Goal: Task Accomplishment & Management: Complete application form

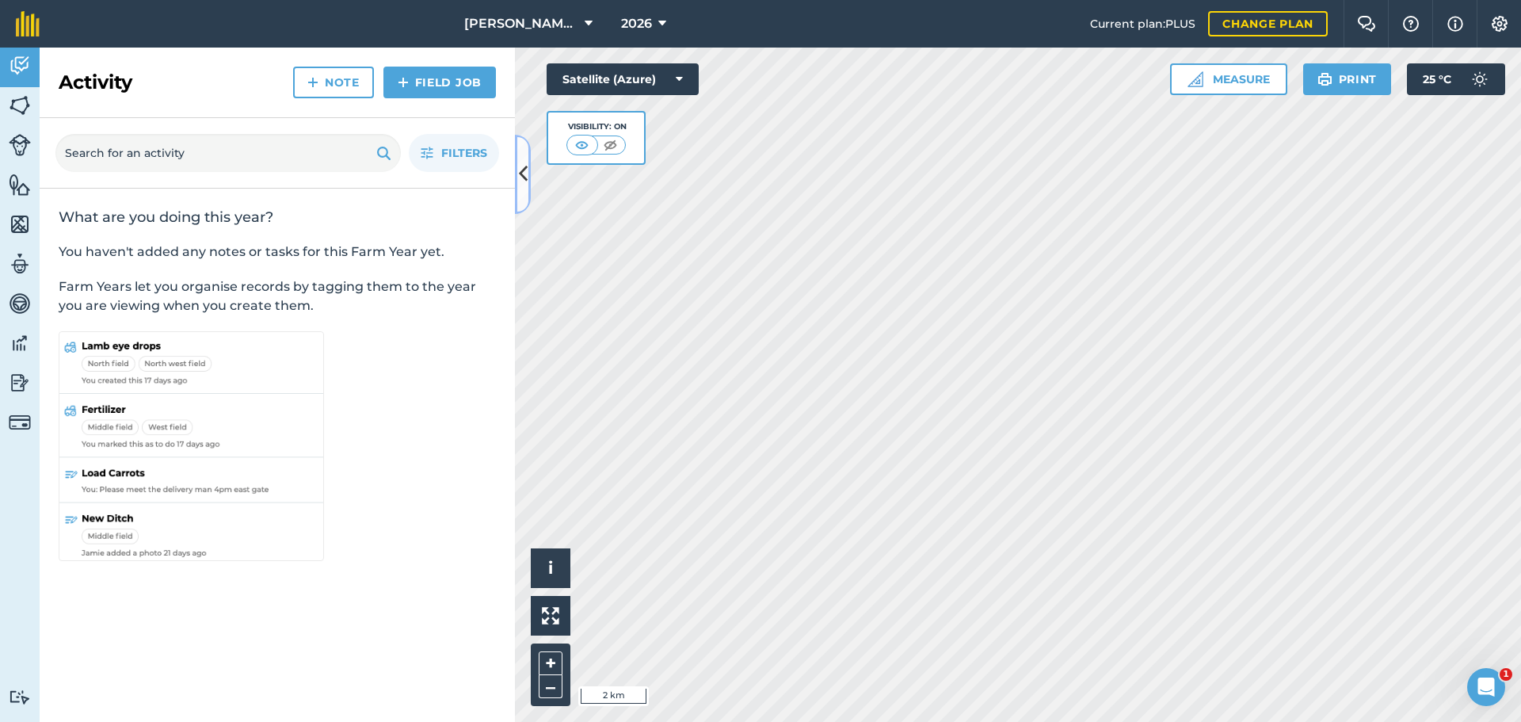
click at [524, 164] on icon at bounding box center [523, 174] width 9 height 28
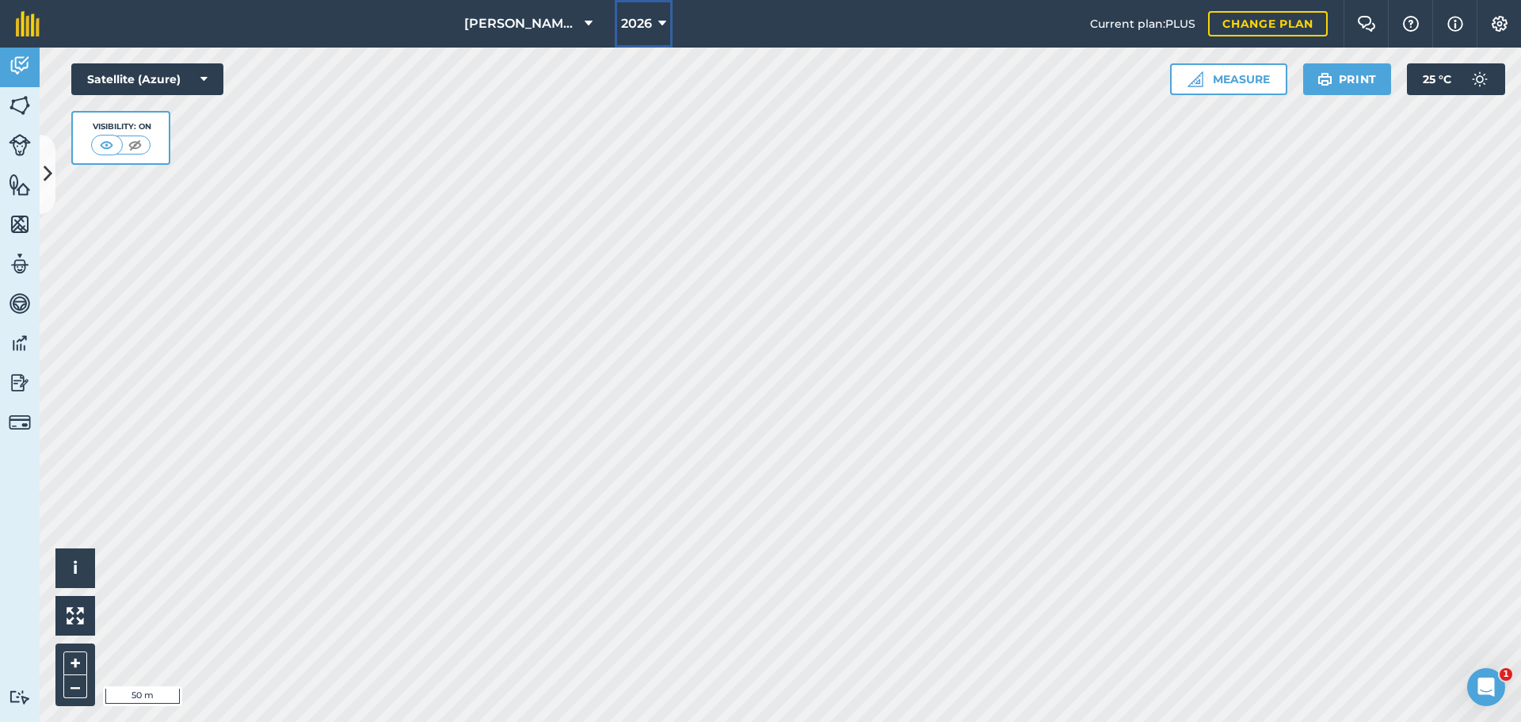
click at [667, 23] on button "2026" at bounding box center [644, 24] width 58 height 48
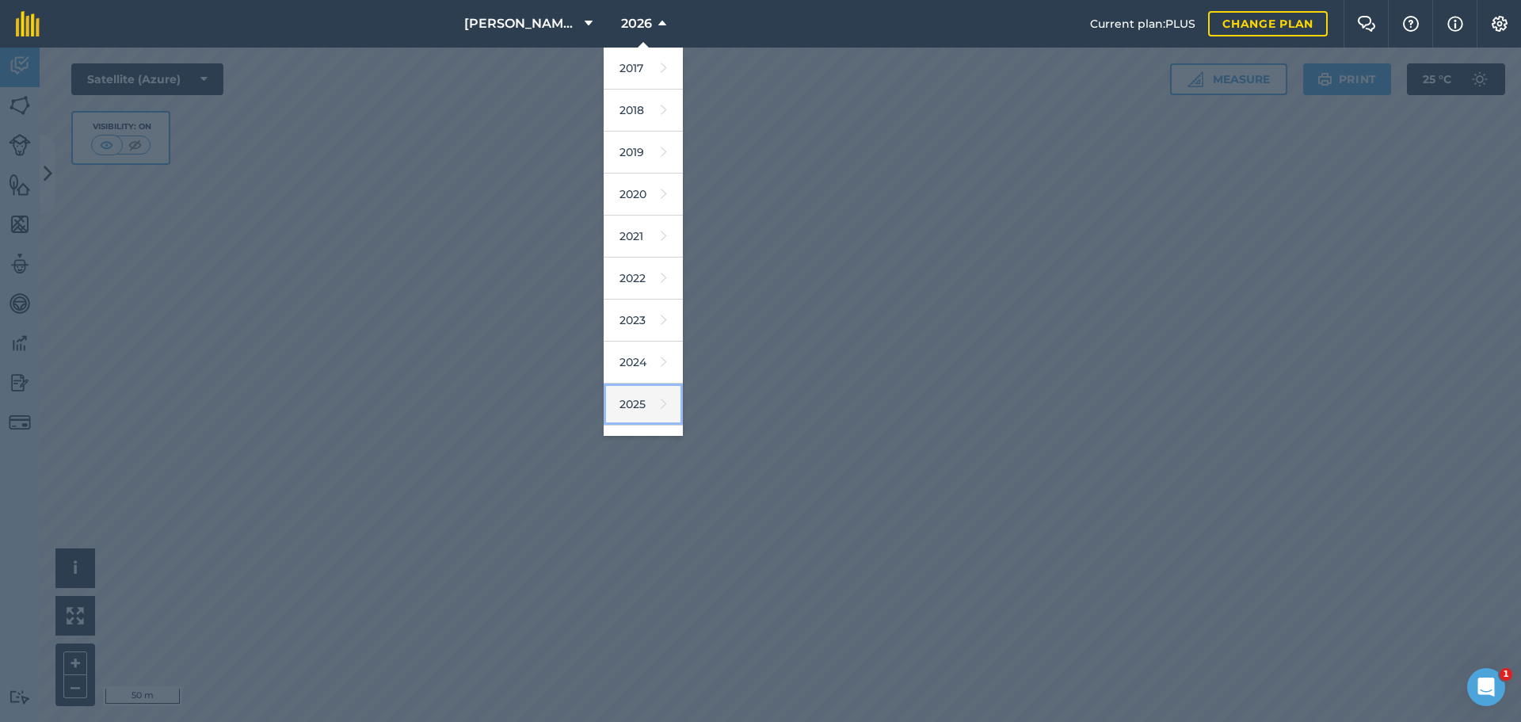
click at [661, 398] on icon at bounding box center [664, 404] width 6 height 22
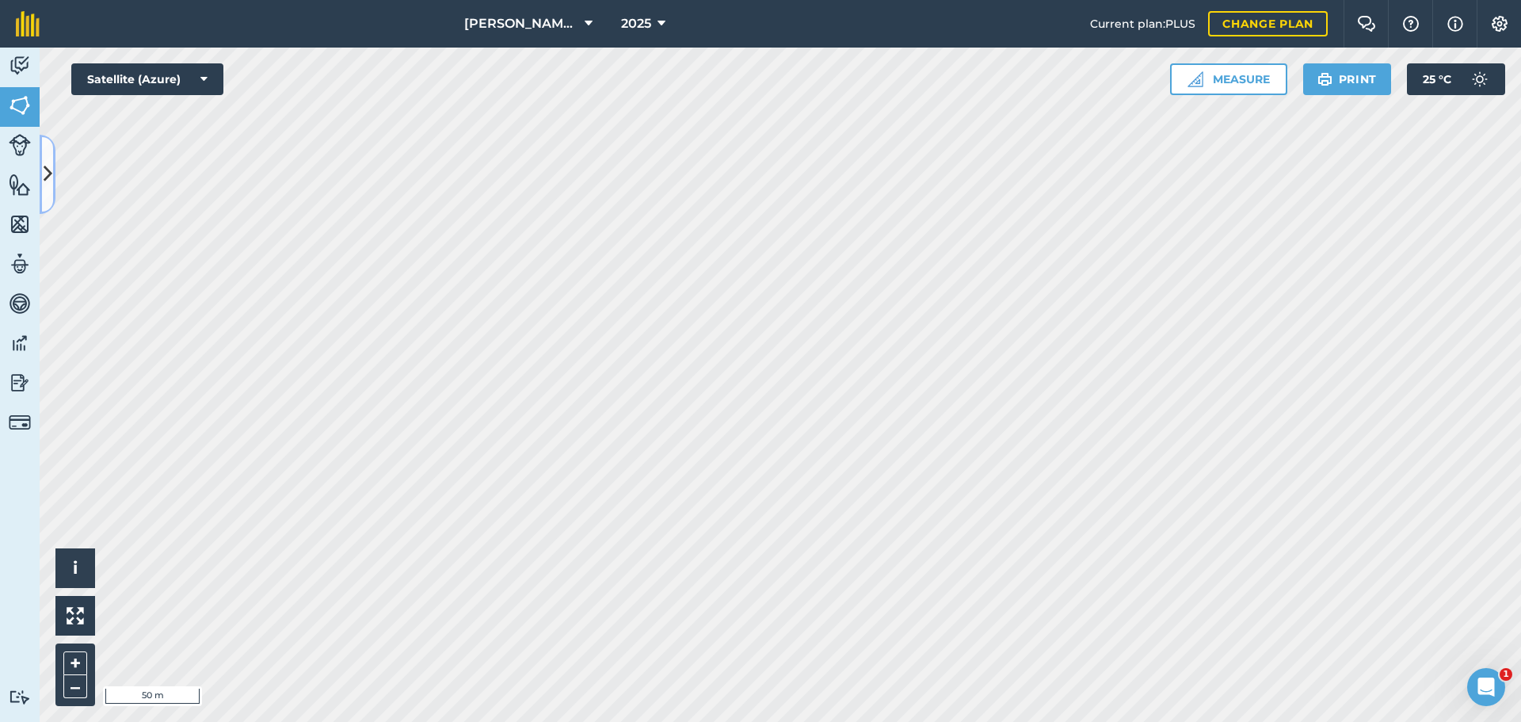
click at [50, 171] on icon at bounding box center [48, 174] width 9 height 28
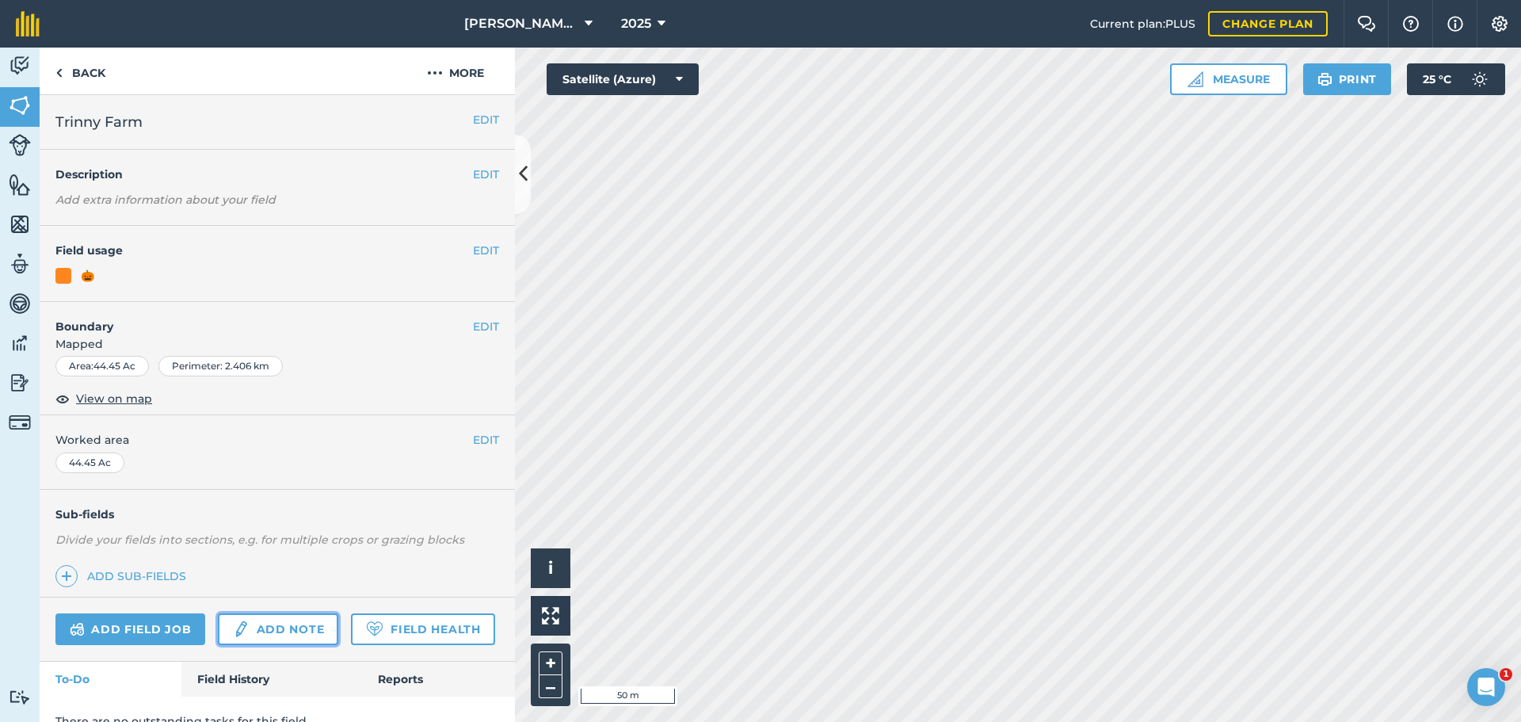
click at [277, 631] on link "Add note" at bounding box center [278, 629] width 120 height 32
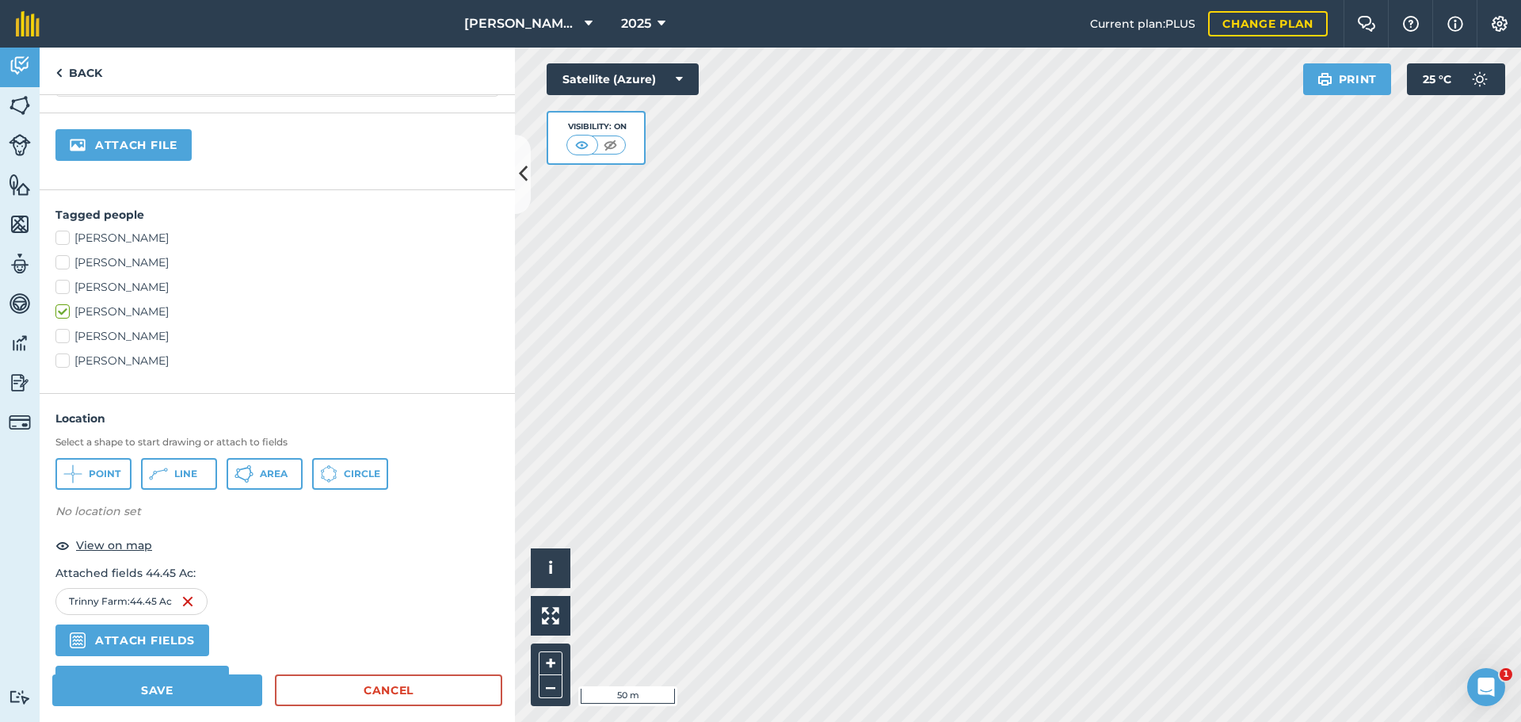
scroll to position [317, 0]
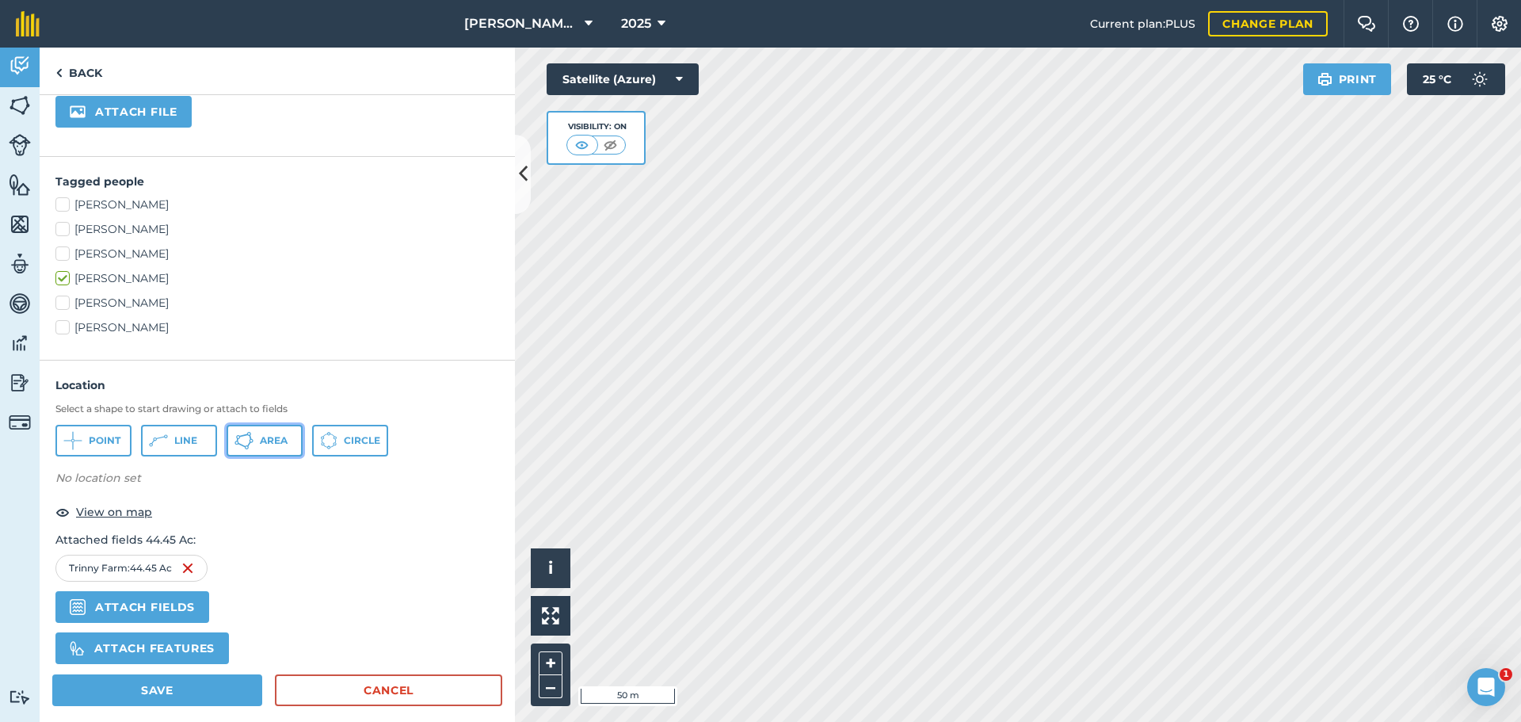
click at [289, 444] on button "Area" at bounding box center [265, 441] width 76 height 32
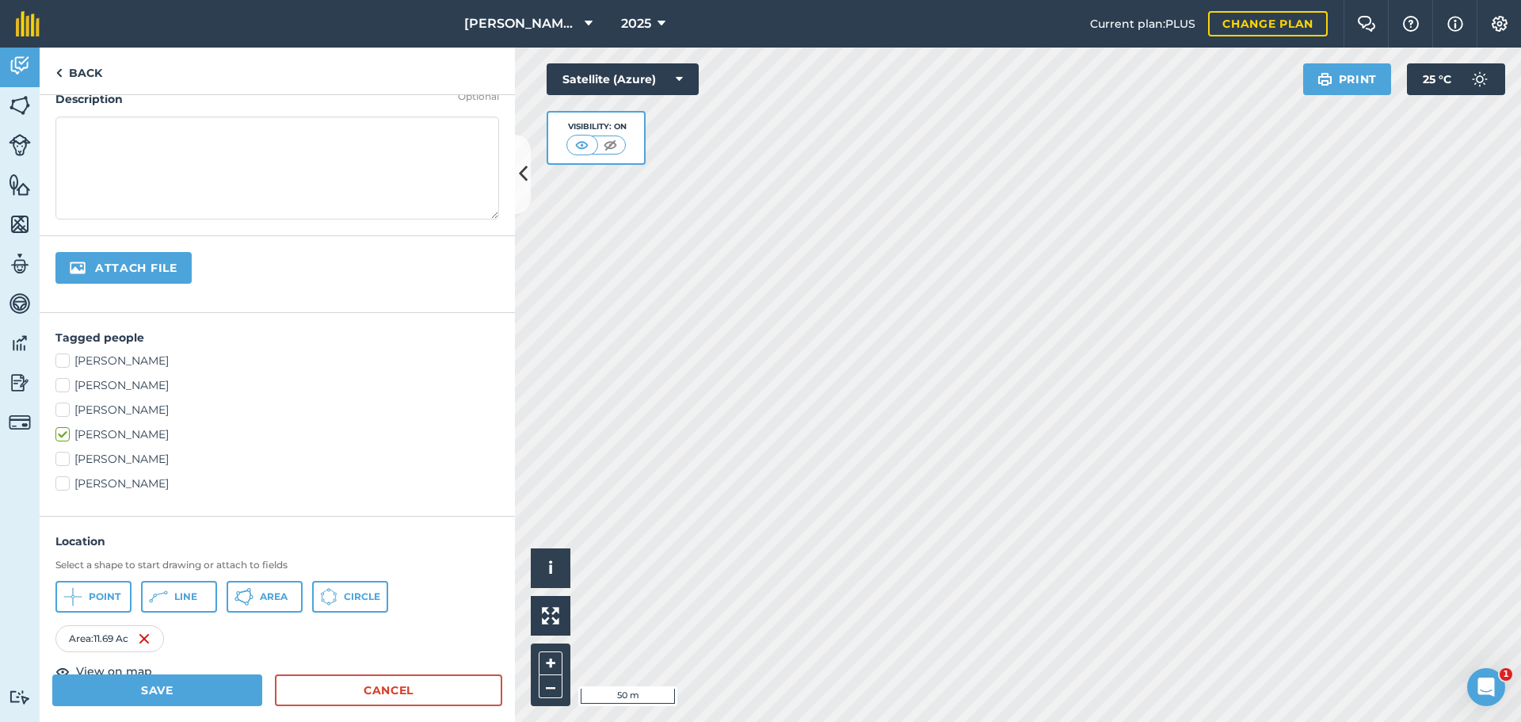
scroll to position [0, 0]
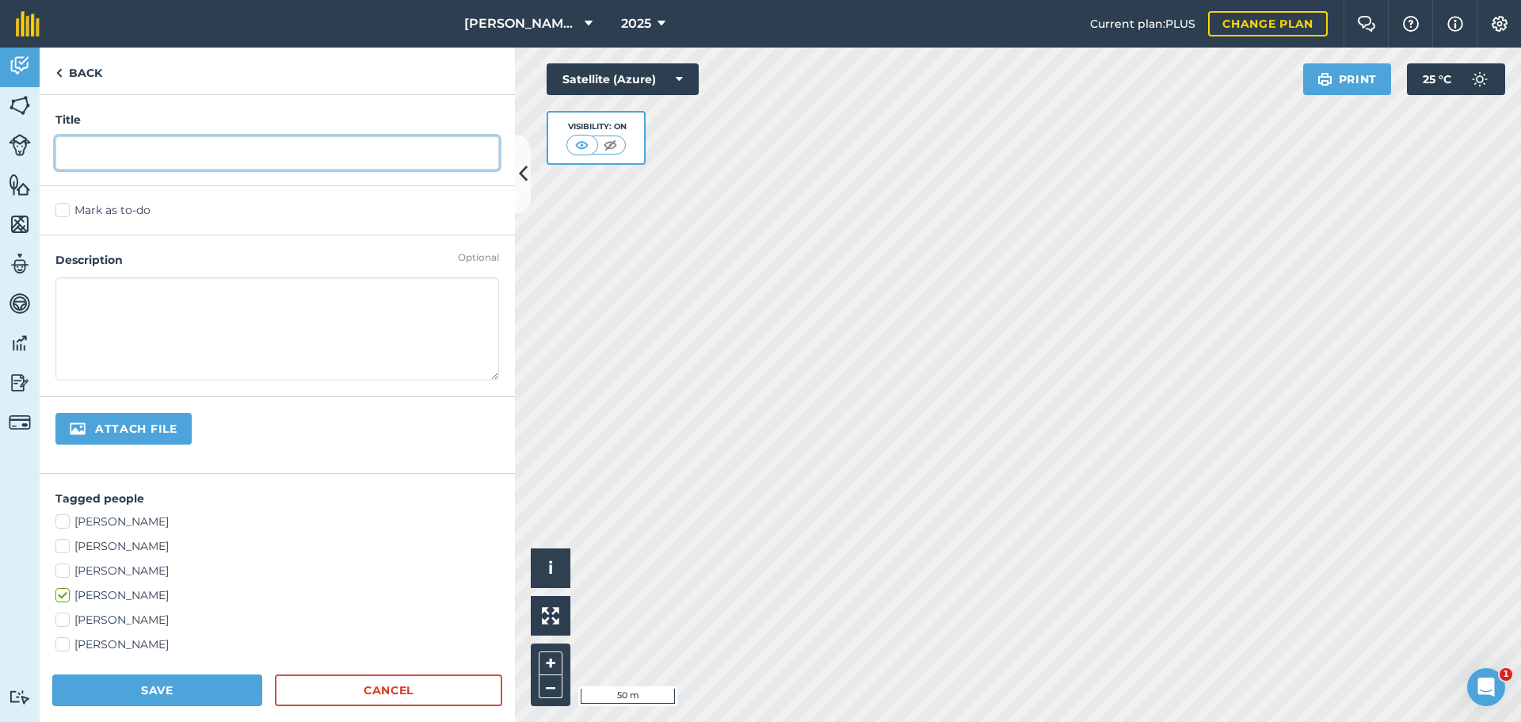
click at [112, 152] on input "text" at bounding box center [277, 152] width 444 height 33
type input "F"
type input "P"
type input "Early Pie 11.74ac 595 bin, 50.85bpa finished [DATE]"
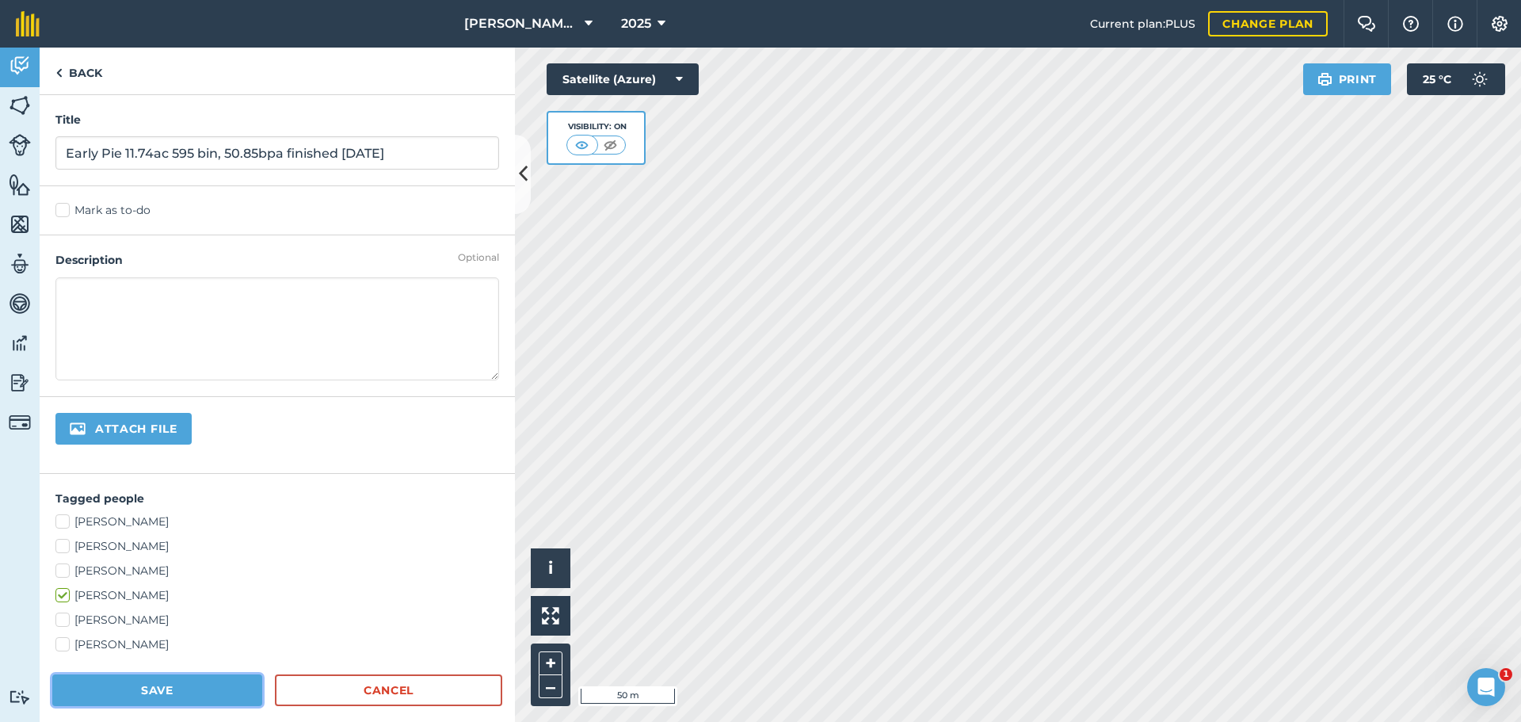
drag, startPoint x: 183, startPoint y: 688, endPoint x: 189, endPoint y: 680, distance: 9.0
click at [182, 688] on button "Save" at bounding box center [157, 690] width 210 height 32
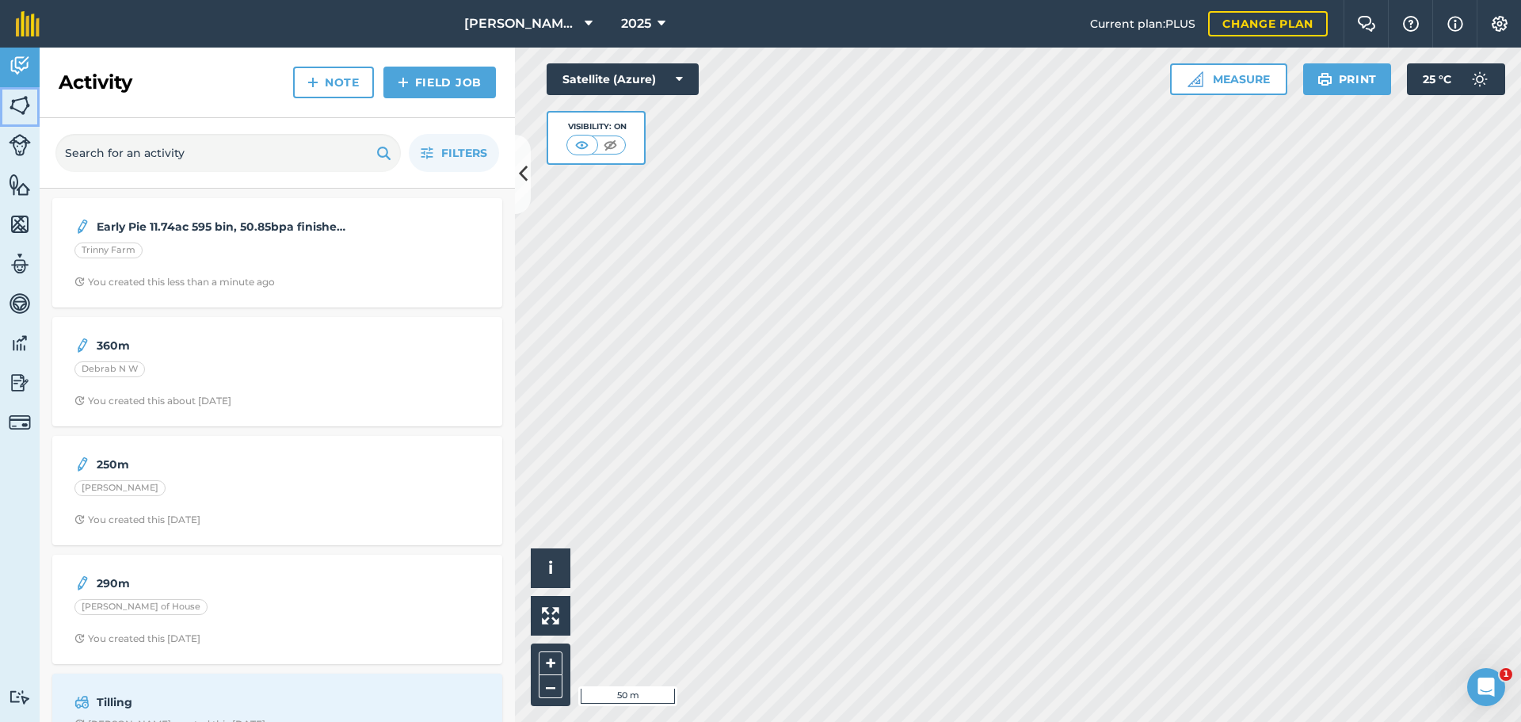
click at [8, 104] on link "Fields" at bounding box center [20, 107] width 40 height 40
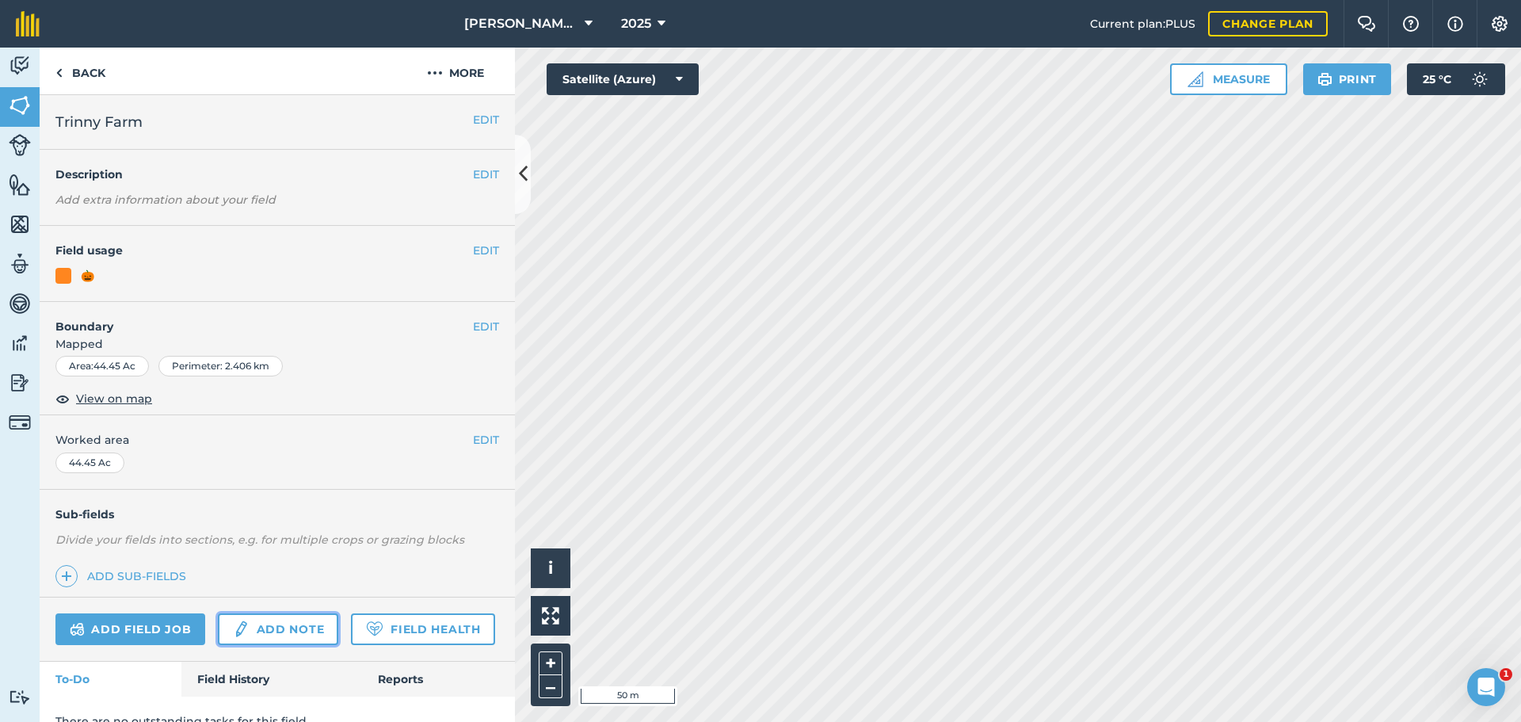
click at [288, 620] on link "Add note" at bounding box center [278, 629] width 120 height 32
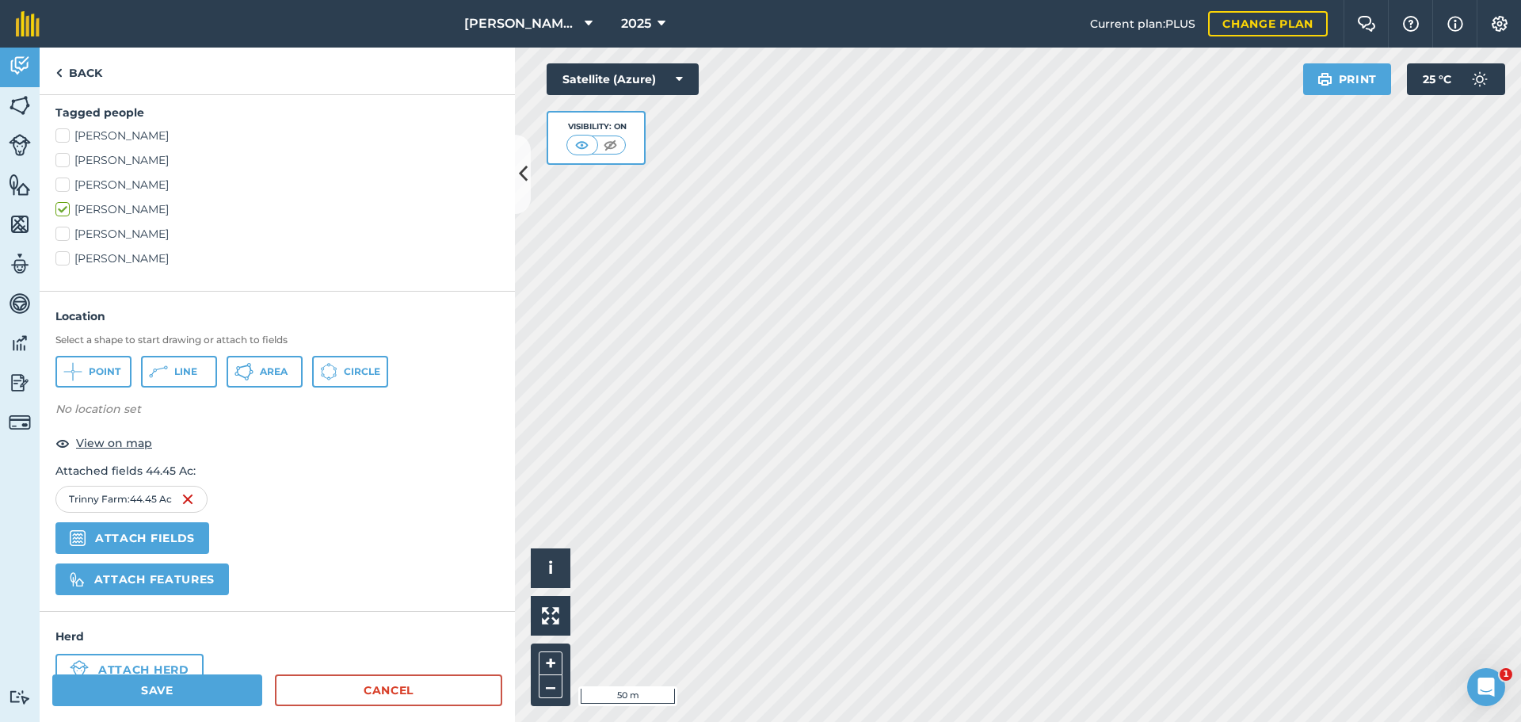
scroll to position [396, 0]
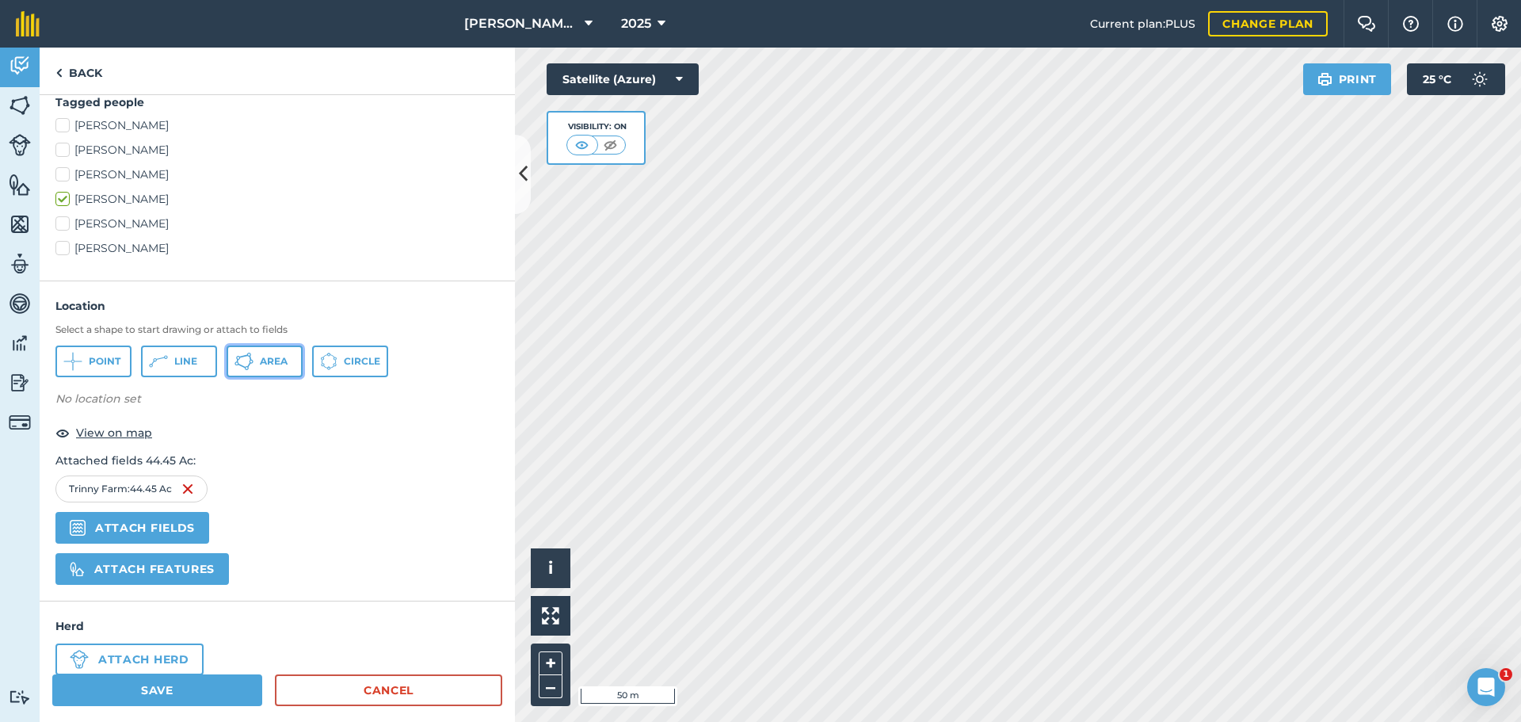
click at [269, 364] on span "Area" at bounding box center [274, 361] width 28 height 13
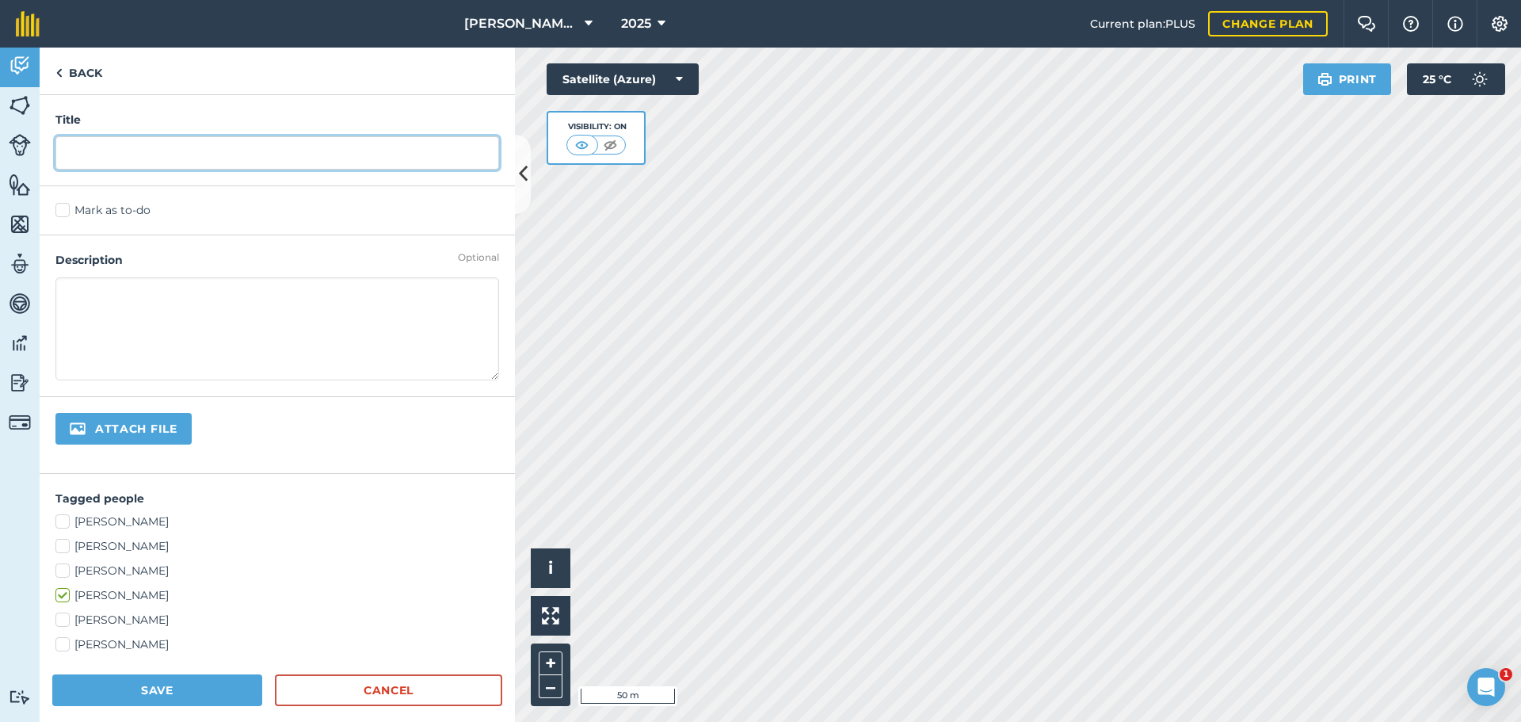
click at [162, 147] on input "text" at bounding box center [277, 152] width 444 height 33
type input "5.87acres pig barn"
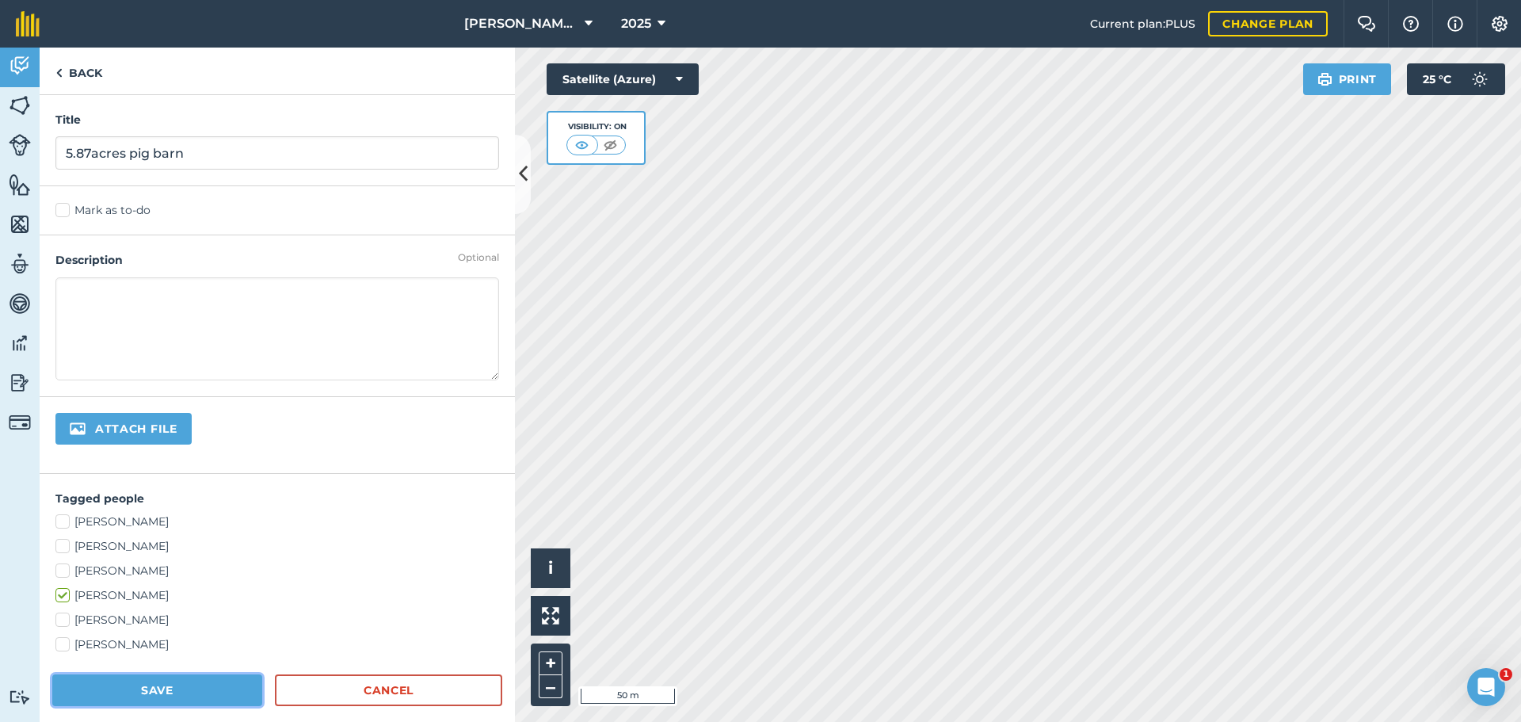
click at [207, 686] on button "Save" at bounding box center [157, 690] width 210 height 32
